Goal: Information Seeking & Learning: Find specific fact

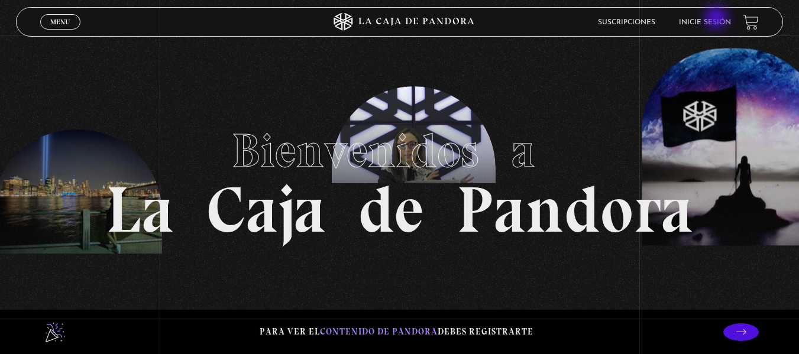
click at [717, 19] on link "Inicie sesión" at bounding box center [705, 22] width 52 height 7
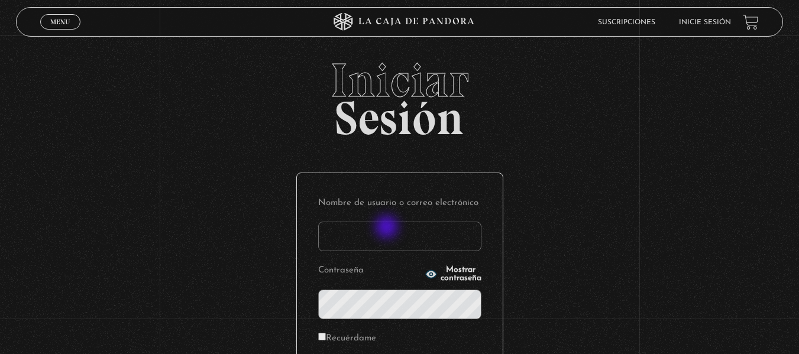
click at [388, 228] on input "Nombre de usuario o correo electrónico" at bounding box center [399, 237] width 163 height 30
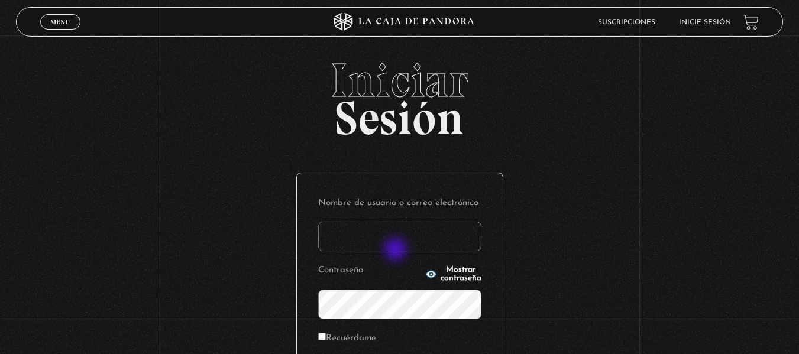
type input "[EMAIL_ADDRESS][DOMAIN_NAME]"
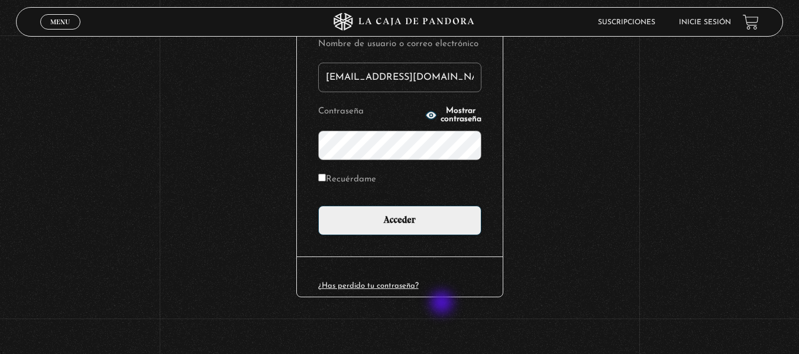
scroll to position [161, 0]
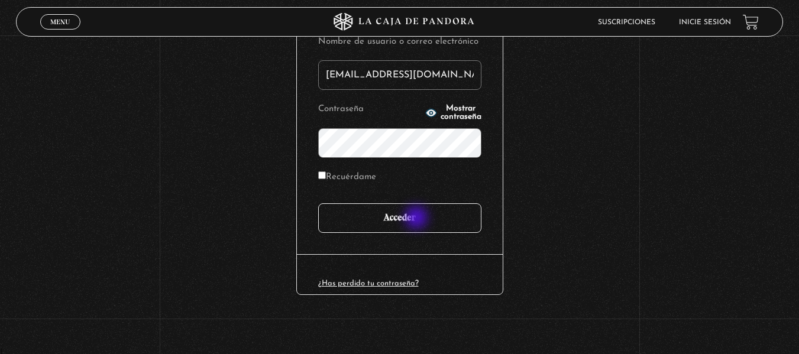
click at [417, 219] on input "Acceder" at bounding box center [399, 218] width 163 height 30
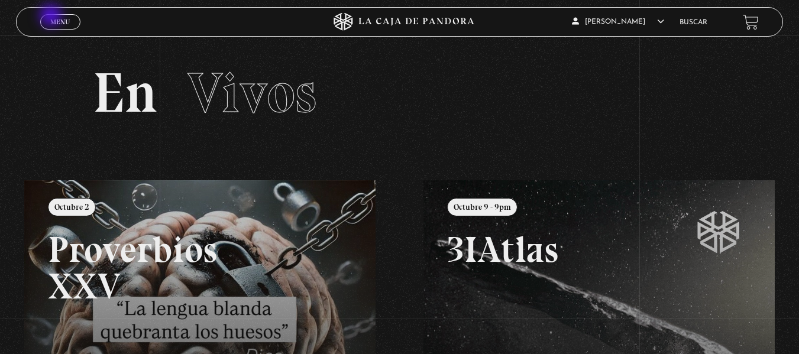
click at [52, 17] on link "Menu Cerrar" at bounding box center [60, 21] width 40 height 15
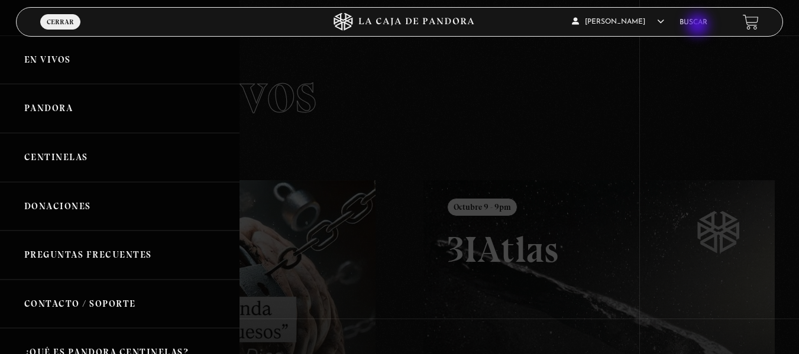
click at [699, 26] on li "Buscar" at bounding box center [693, 22] width 28 height 18
click at [701, 19] on link "Buscar" at bounding box center [693, 22] width 28 height 7
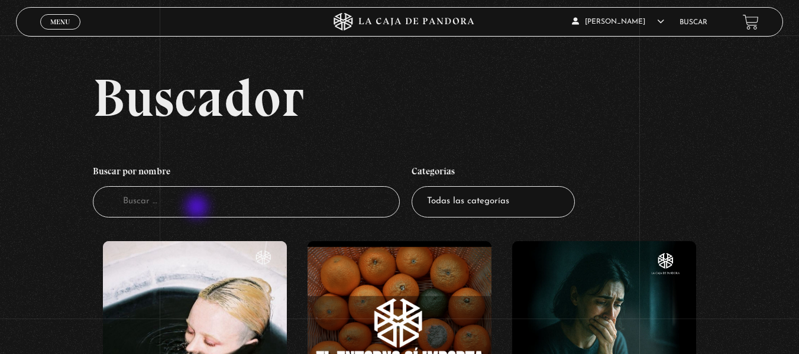
click at [198, 208] on input "Buscador" at bounding box center [246, 201] width 307 height 31
type input "guerra espiritual"
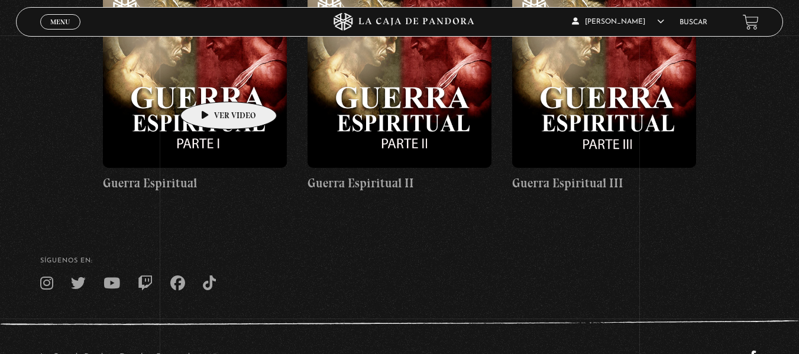
scroll to position [237, 0]
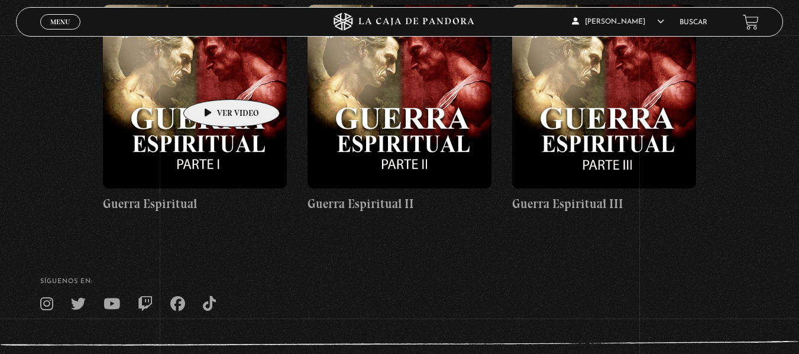
click at [213, 82] on figure at bounding box center [195, 97] width 184 height 184
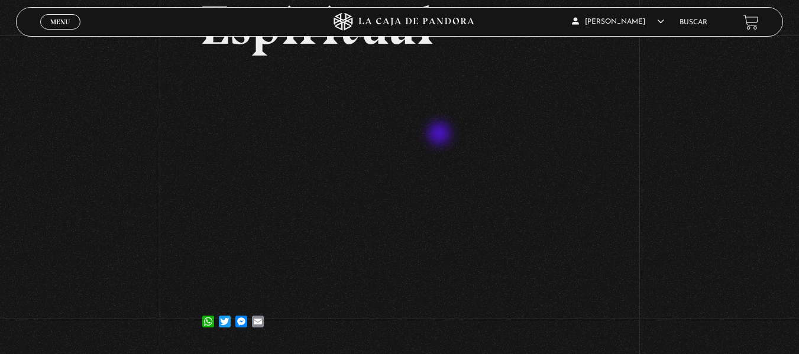
scroll to position [151, 0]
